Goal: Transaction & Acquisition: Purchase product/service

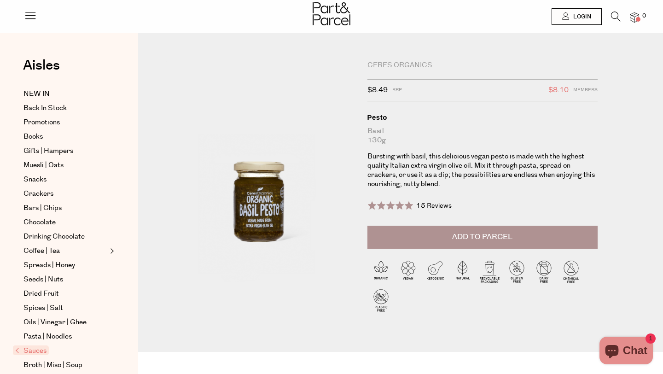
click at [398, 236] on button "Add to Parcel" at bounding box center [482, 237] width 230 height 23
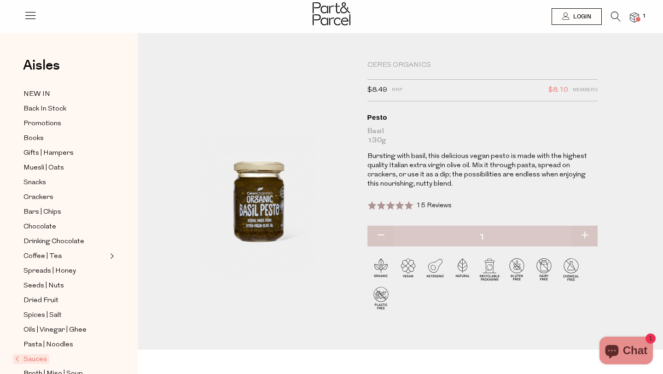
click at [583, 232] on button "button" at bounding box center [584, 236] width 26 height 20
type input "2"
click at [586, 230] on button "button" at bounding box center [584, 236] width 26 height 20
type input "3"
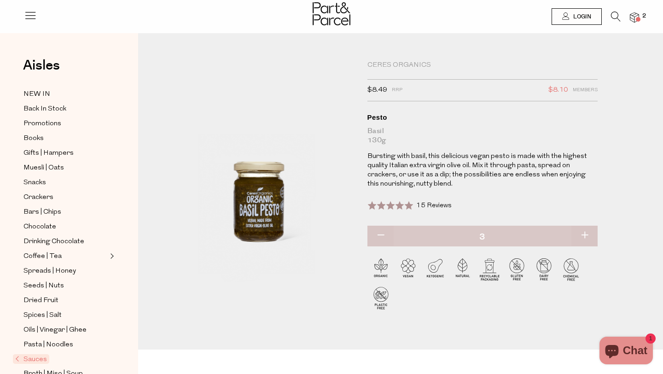
type input "3"
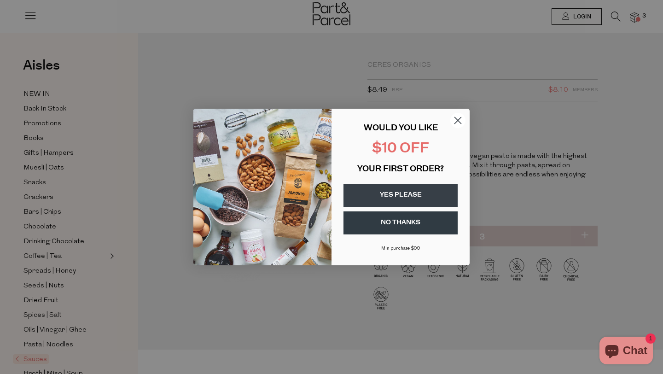
click at [455, 121] on circle "Close dialog" at bounding box center [457, 120] width 15 height 15
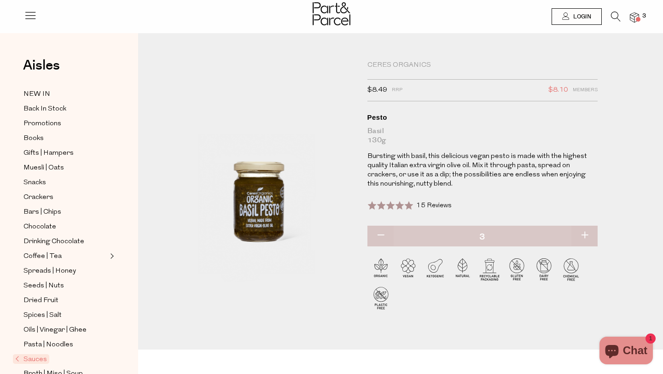
click at [614, 16] on icon at bounding box center [616, 17] width 10 height 10
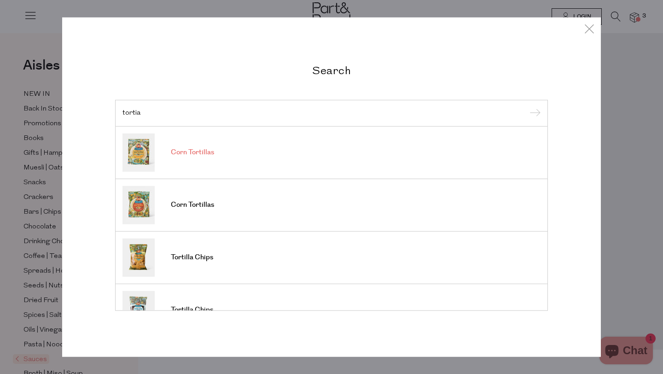
type input "tortia"
click at [220, 150] on link "Corn Tortillas" at bounding box center [331, 152] width 418 height 38
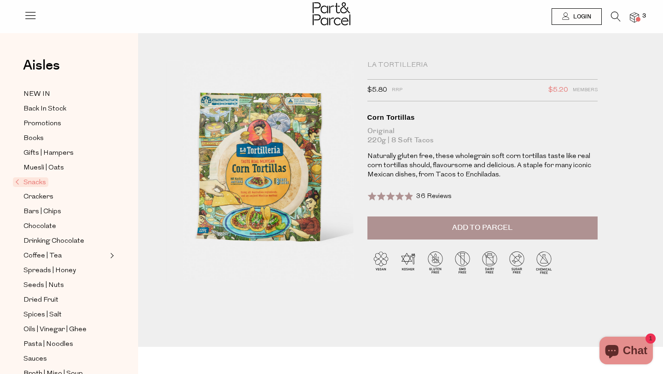
click at [493, 219] on button "Add to Parcel" at bounding box center [482, 227] width 230 height 23
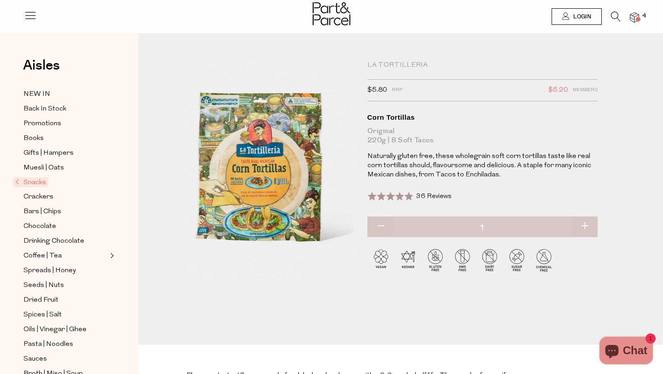
click at [583, 225] on button "button" at bounding box center [584, 226] width 26 height 20
type input "2"
click at [583, 225] on button "button" at bounding box center [584, 226] width 26 height 20
type input "3"
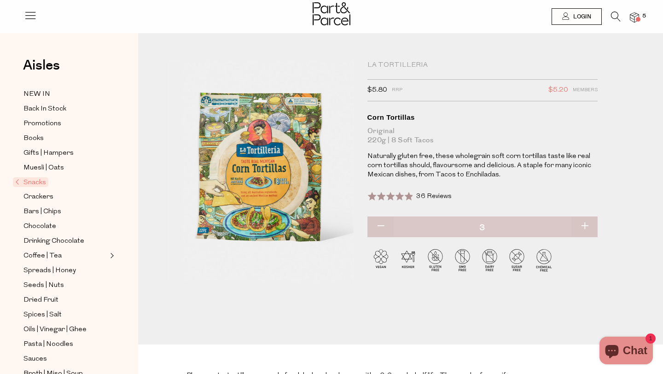
type input "3"
click at [583, 225] on button "button" at bounding box center [584, 226] width 26 height 20
type input "4"
click at [613, 13] on icon at bounding box center [616, 17] width 10 height 10
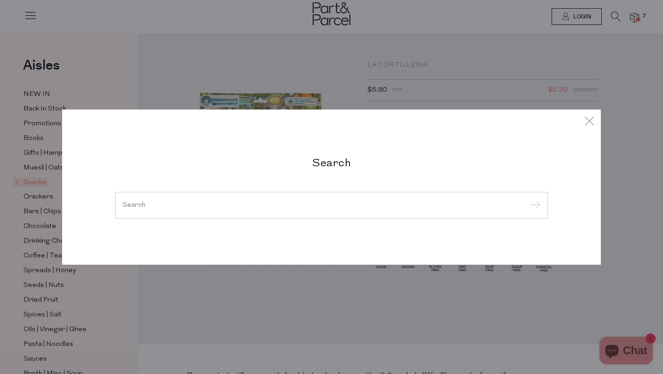
type input "a"
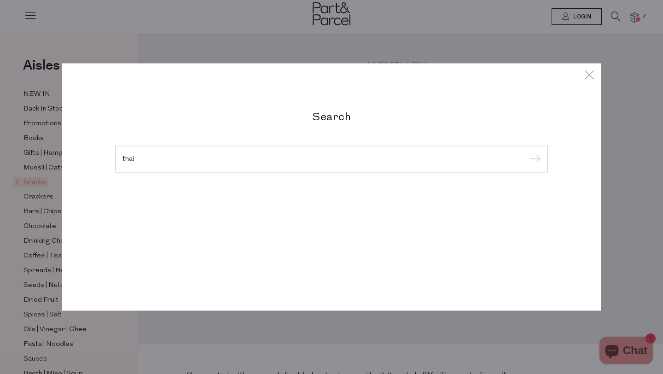
type input "thai"
click at [527, 153] on input "submit" at bounding box center [534, 160] width 14 height 14
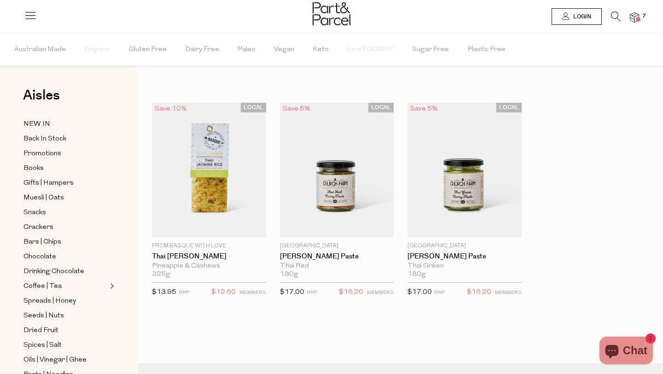
click at [613, 13] on icon at bounding box center [616, 17] width 10 height 10
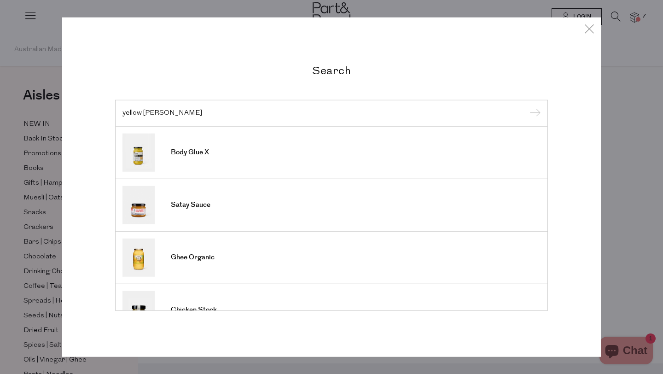
type input "yellow curry"
click at [527, 107] on input "submit" at bounding box center [534, 114] width 14 height 14
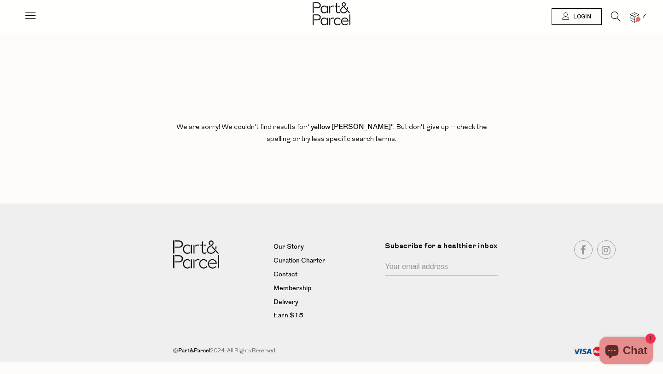
click at [332, 13] on img at bounding box center [332, 13] width 38 height 23
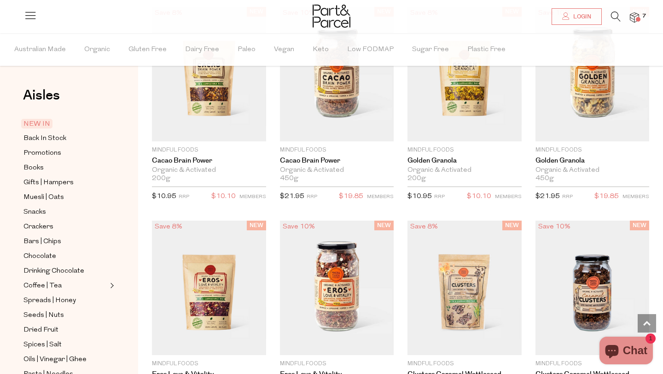
scroll to position [1792, 0]
